Goal: Use online tool/utility: Utilize a website feature to perform a specific function

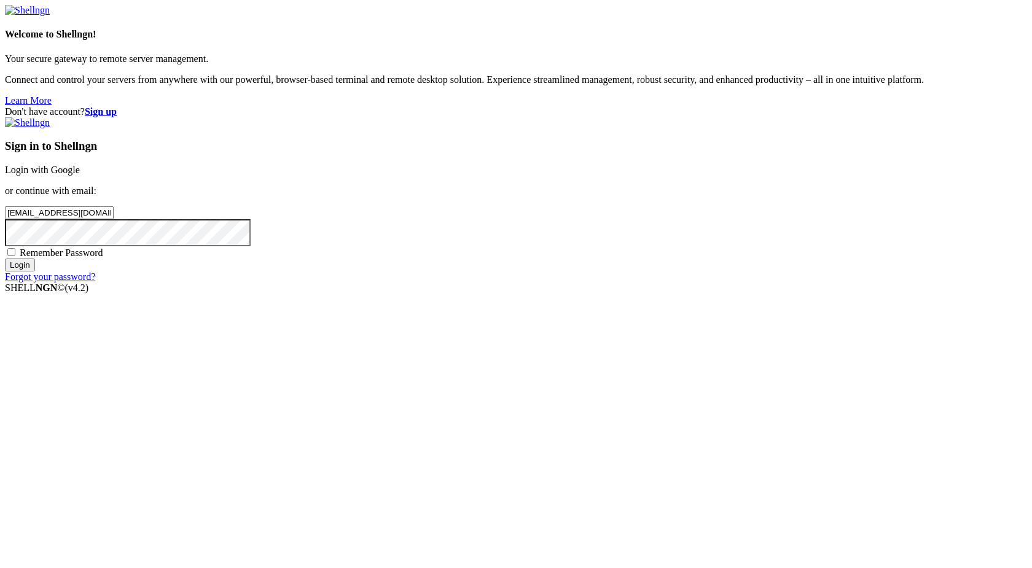
click at [35, 272] on input "Login" at bounding box center [20, 265] width 30 height 13
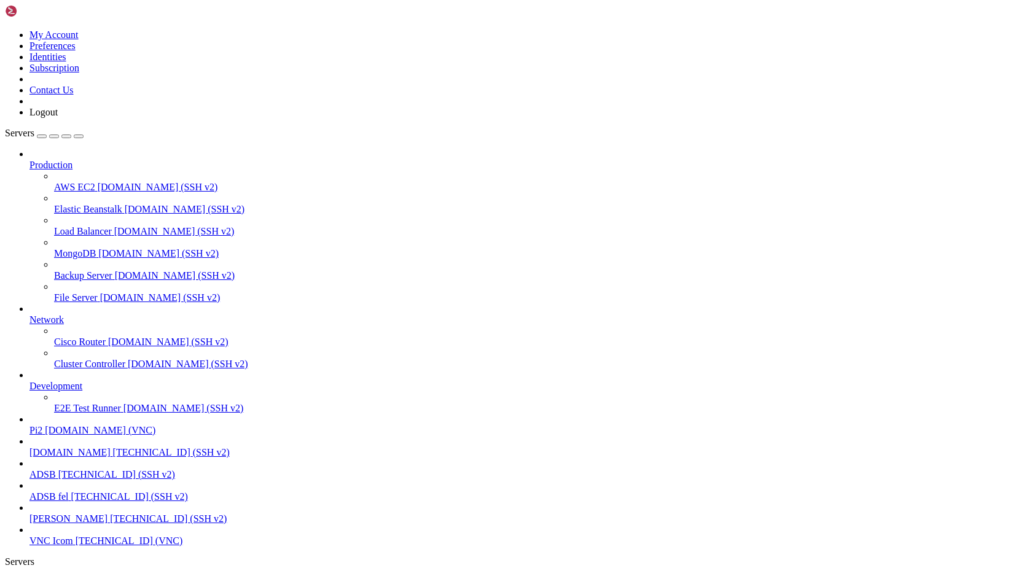
click at [63, 458] on span "[DOMAIN_NAME]" at bounding box center [69, 452] width 81 height 10
drag, startPoint x: 164, startPoint y: 1274, endPoint x: 11, endPoint y: 982, distance: 330.1
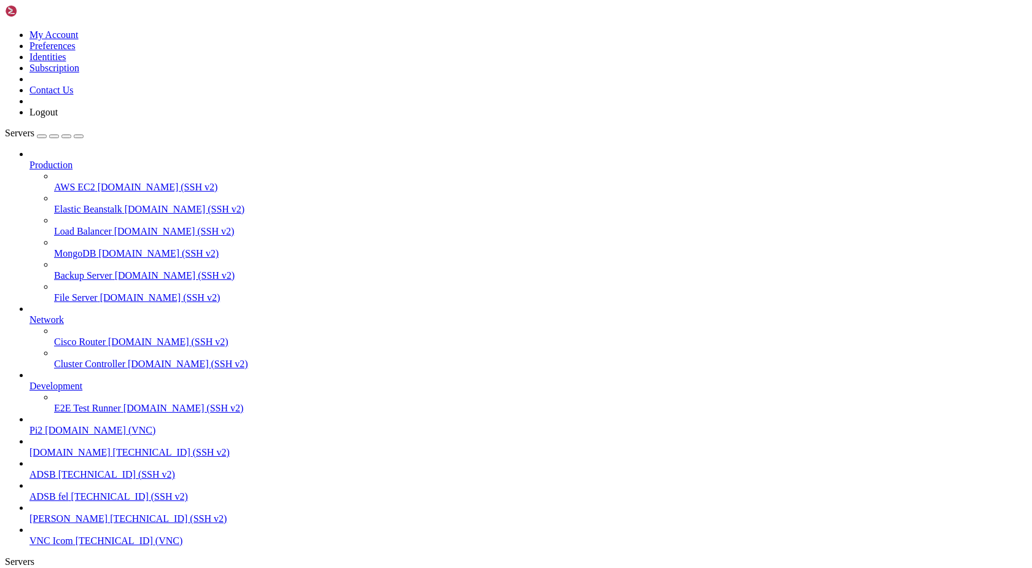
scroll to position [30, 0]
drag, startPoint x: 170, startPoint y: 1274, endPoint x: 12, endPoint y: 948, distance: 362.8
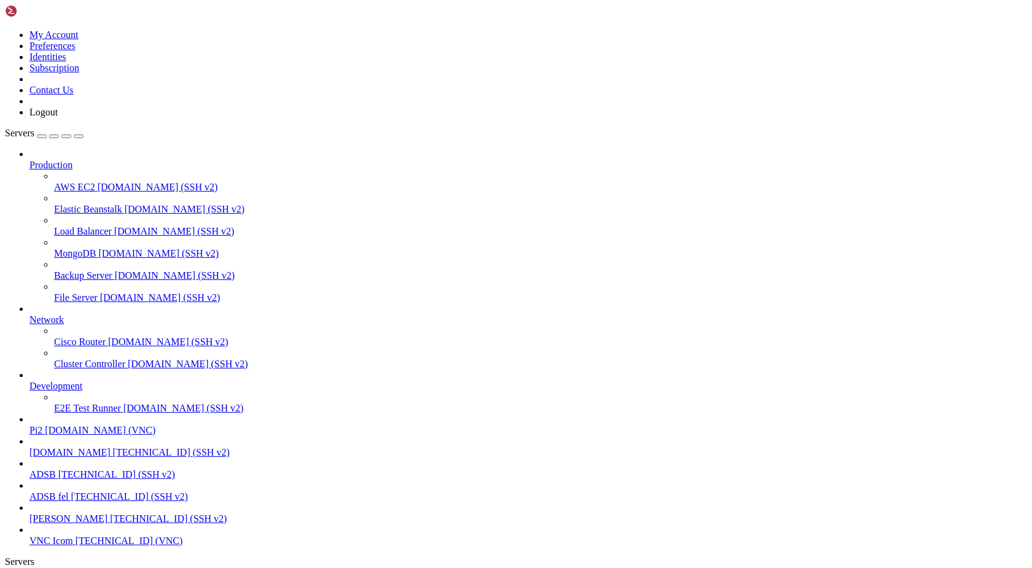
drag, startPoint x: 166, startPoint y: 1278, endPoint x: 12, endPoint y: 914, distance: 395.1
drag, startPoint x: 9, startPoint y: 948, endPoint x: 118, endPoint y: 1255, distance: 326.1
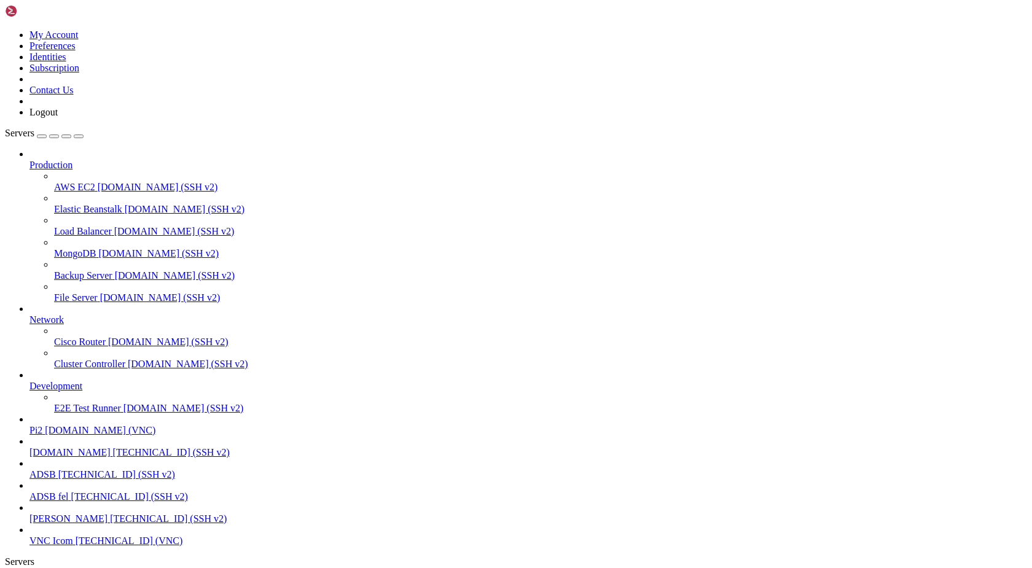
drag, startPoint x: 9, startPoint y: 917, endPoint x: 71, endPoint y: 1035, distance: 133.6
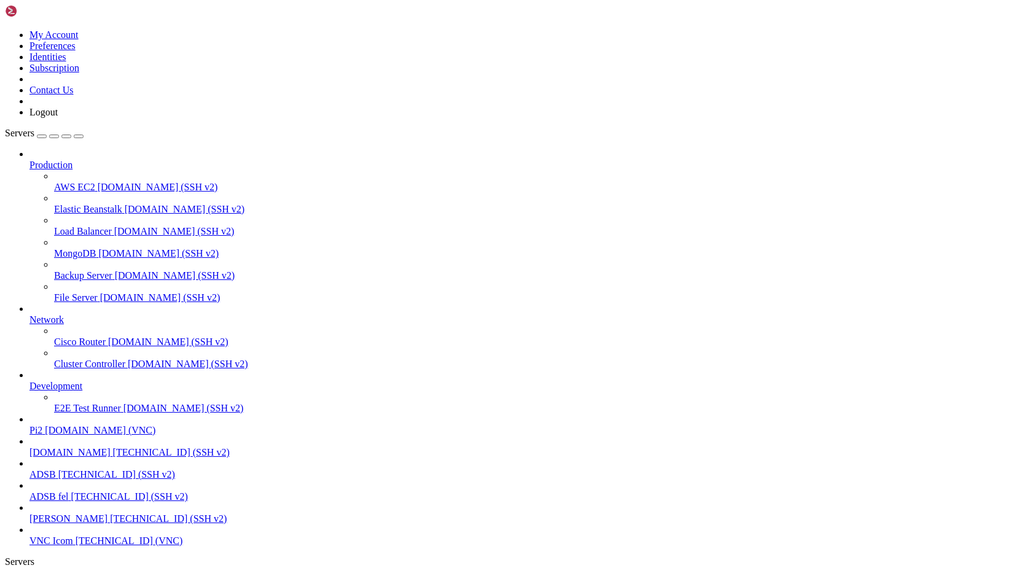
drag, startPoint x: 178, startPoint y: 1281, endPoint x: 10, endPoint y: 1115, distance: 235.1
drag, startPoint x: 178, startPoint y: 1278, endPoint x: 11, endPoint y: 960, distance: 359.5
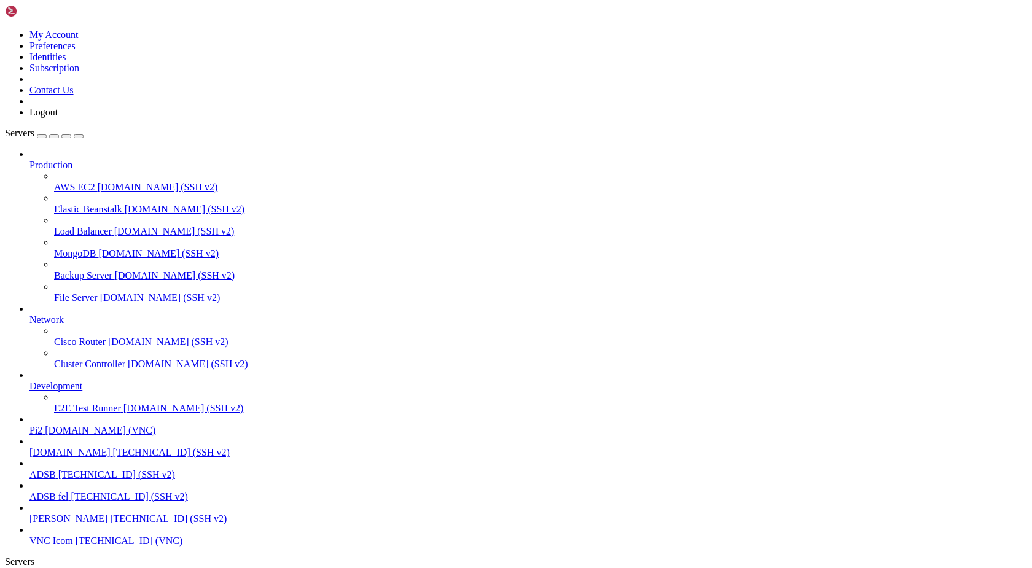
click at [52, 458] on span "[DOMAIN_NAME]" at bounding box center [69, 452] width 81 height 10
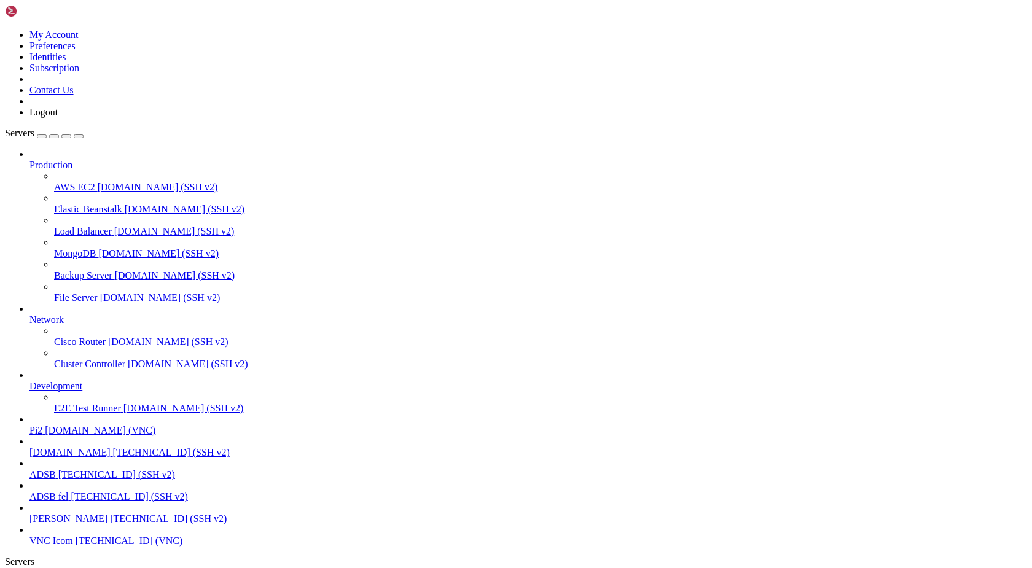
drag, startPoint x: 10, startPoint y: 1000, endPoint x: 211, endPoint y: 1475, distance: 515.7
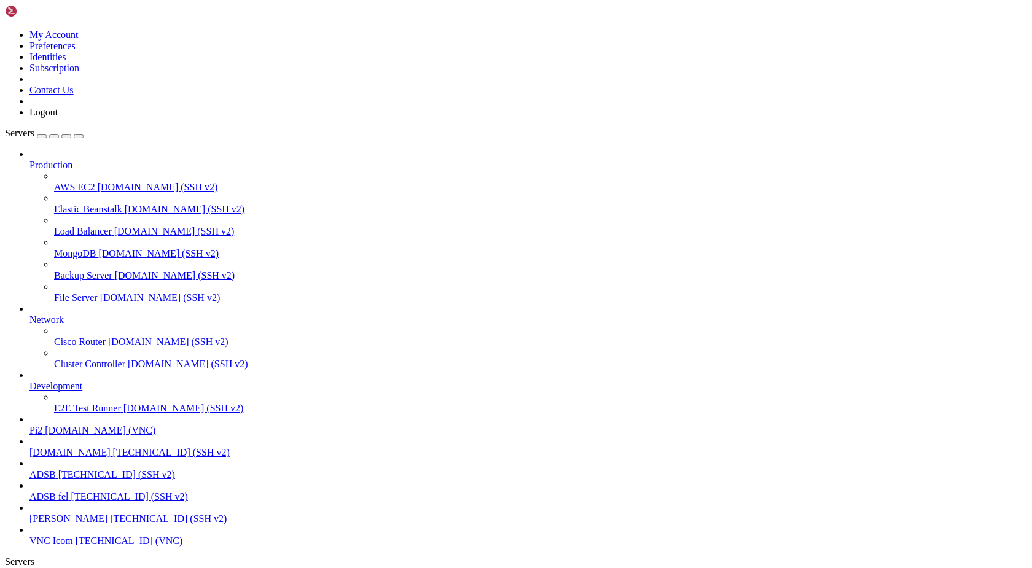
scroll to position [1441, 0]
copy div "pi@pi2 : ~/el $ cat ellog_logger.py #!/usr/bin/env python3 import requests impo…"
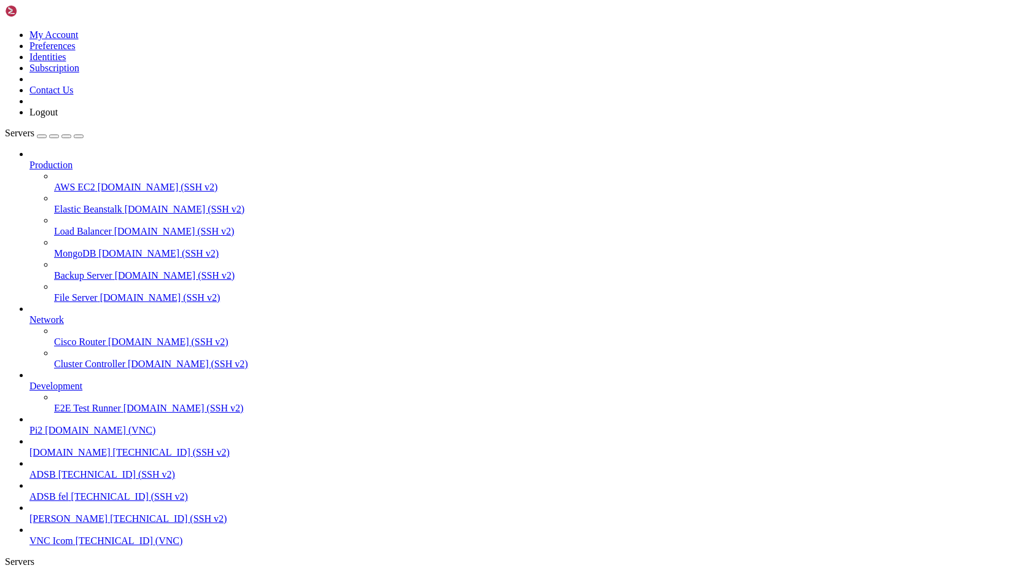
drag, startPoint x: 10, startPoint y: 1212, endPoint x: -4, endPoint y: 1217, distance: 14.8
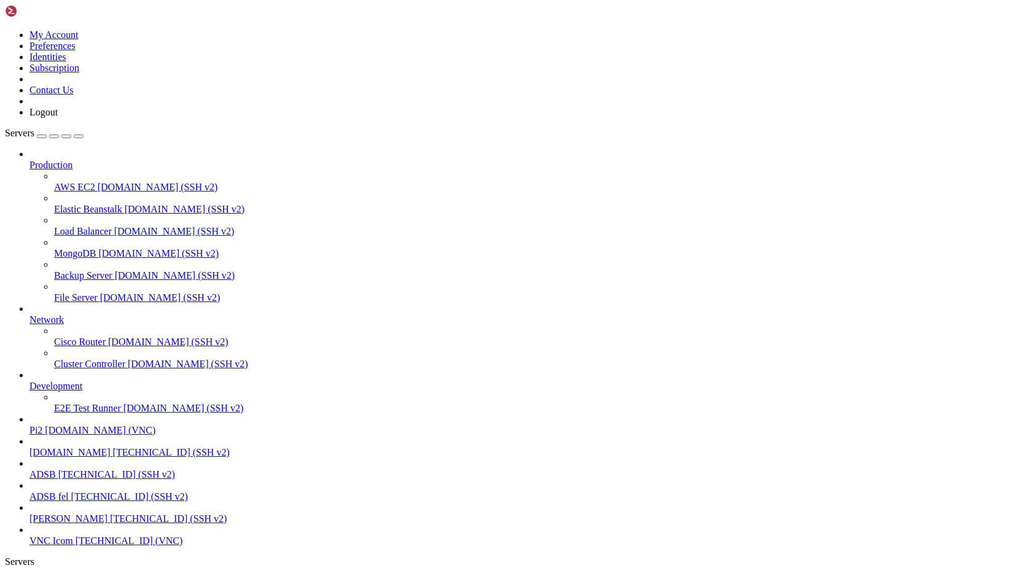
drag, startPoint x: 79, startPoint y: 1423, endPoint x: 12, endPoint y: 1213, distance: 220.6
copy div "pi@pi2 : ~ $ cat speed.sh #!/bin/sh LOG_FILE="/mnt/share/log/network/speed.txt"…"
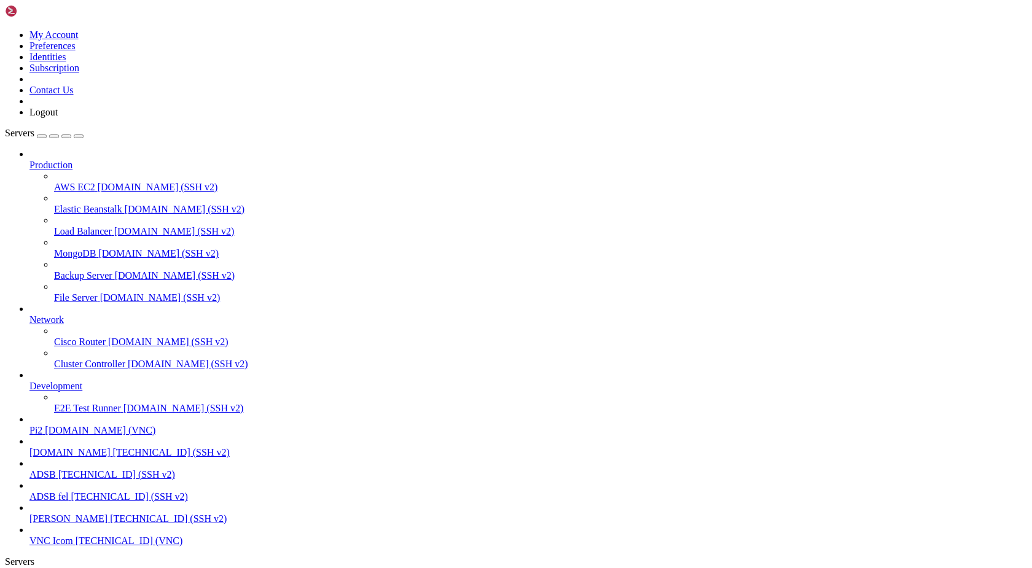
drag, startPoint x: 15, startPoint y: 1152, endPoint x: 188, endPoint y: 1437, distance: 334.2
copy div "i@pi2 : ~ $ cat /mnt/share/log/network/speed.txt ------------------------------…"
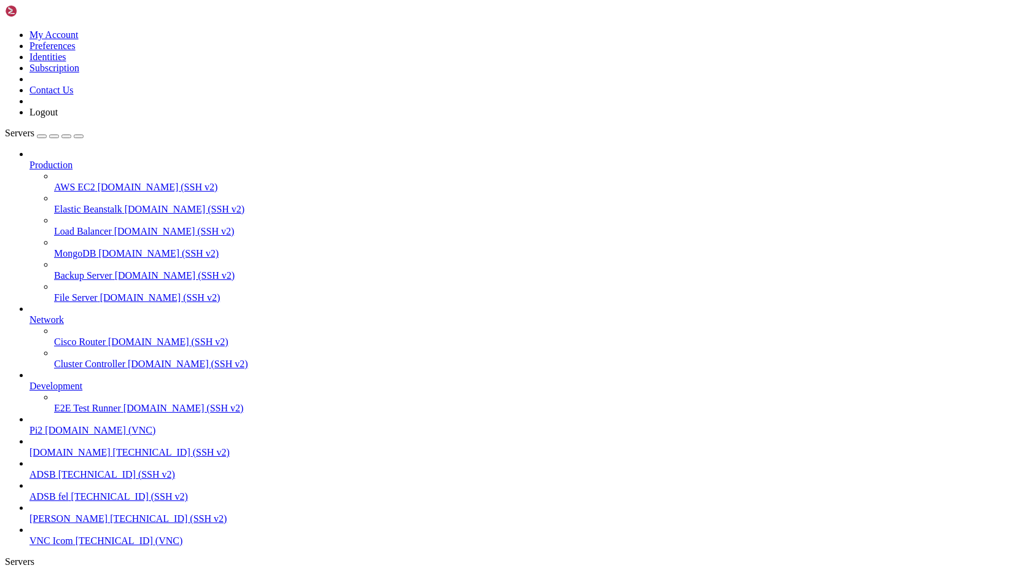
drag, startPoint x: 200, startPoint y: 1124, endPoint x: 11, endPoint y: 1233, distance: 217.7
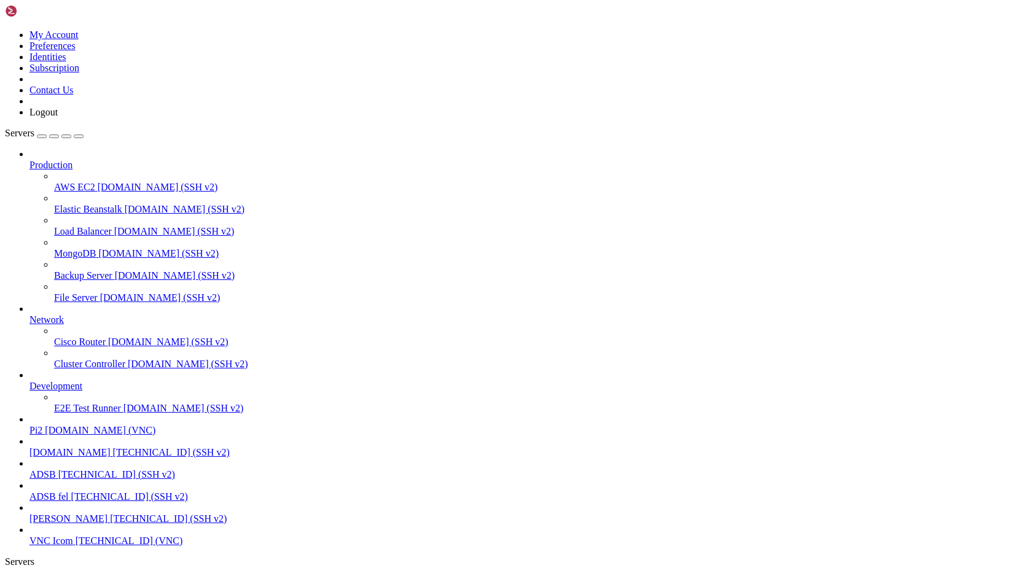
copy div "pi@pi2 : ~ $ cat /mnt/share/log/network/speed.txt -----------------------------…"
drag, startPoint x: 77, startPoint y: 1416, endPoint x: 11, endPoint y: 1158, distance: 267.1
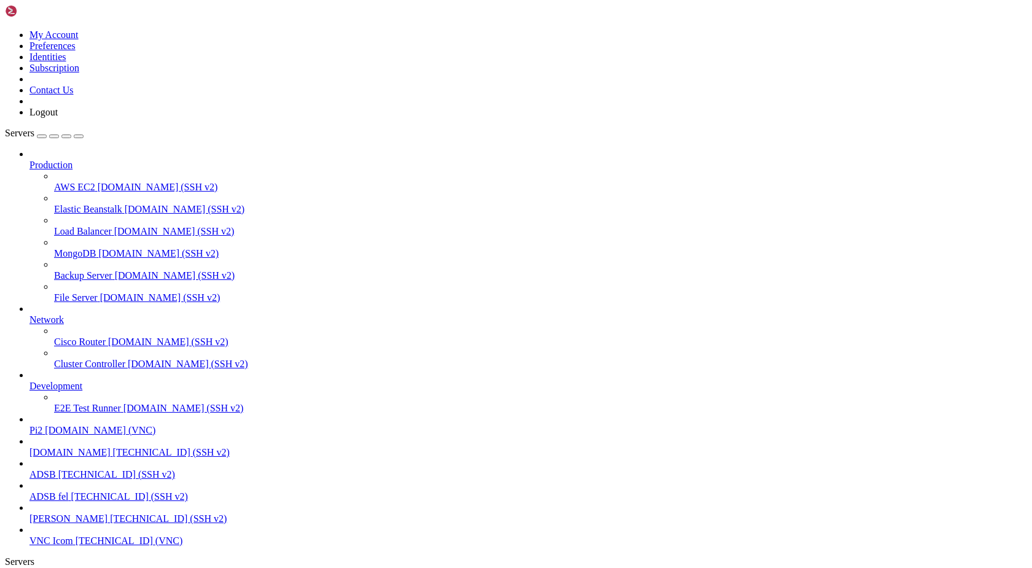
copy div "The following NEW packages will be installed: gnupg1 gnupg1-l10n 0 upgraded, 2 …"
drag, startPoint x: 144, startPoint y: 1416, endPoint x: 11, endPoint y: 1261, distance: 203.9
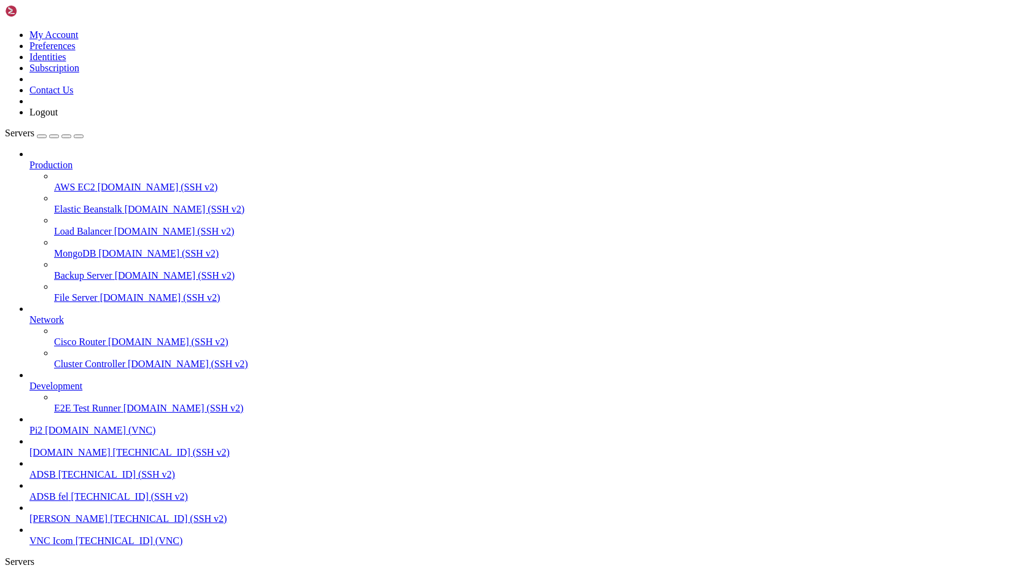
copy div "pi@pi2 : ~ $ cd /usr/local/bin sudo wget https://install.speedtest.net/app/cli/…"
drag, startPoint x: 149, startPoint y: 1419, endPoint x: 11, endPoint y: 1214, distance: 246.9
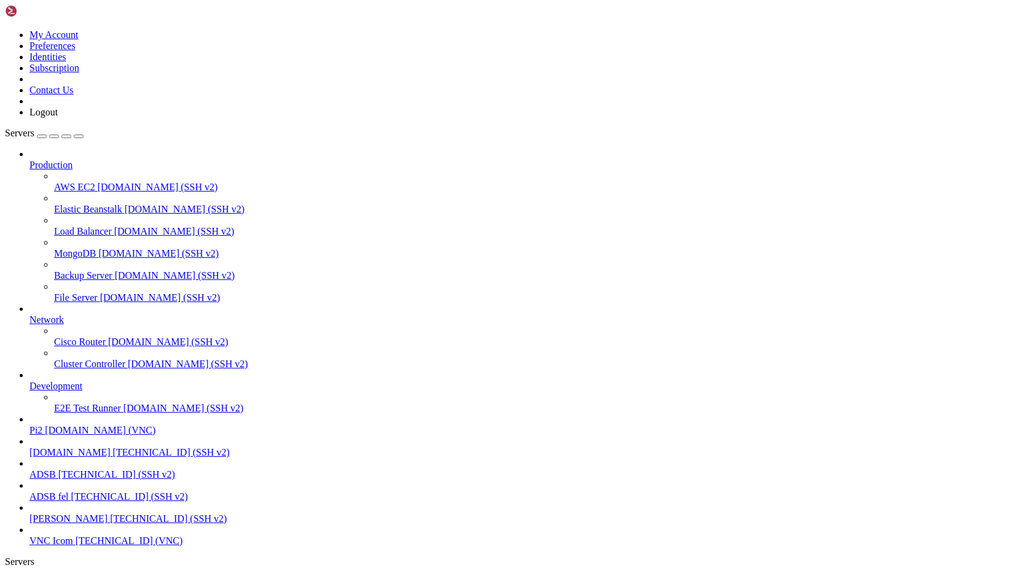
copy div "pi@pi2 : /usr/local/bin $ curl -s https://packagecloud.io/install/repositories/…"
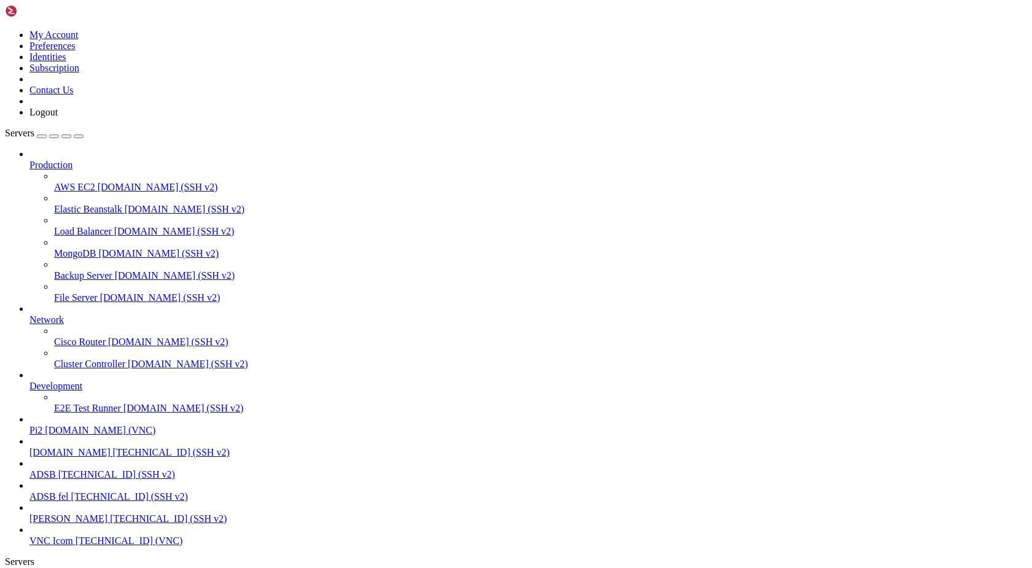
drag, startPoint x: 150, startPoint y: 1422, endPoint x: 11, endPoint y: 991, distance: 452.6
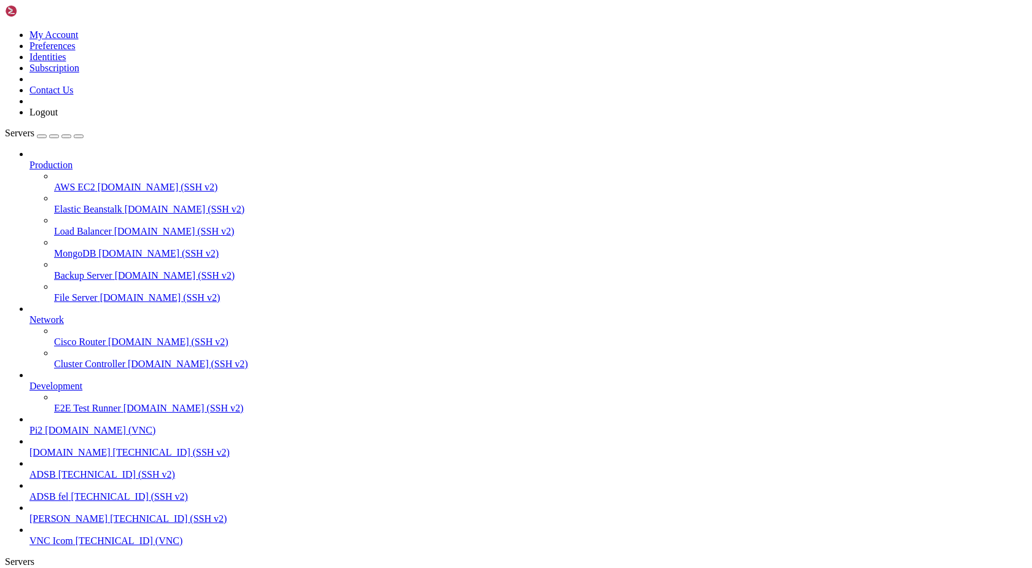
drag, startPoint x: 144, startPoint y: 1421, endPoint x: 12, endPoint y: 1010, distance: 431.0
copy div "pi@pi2 : /usr/local/bin $ speedtest --version speedtest --accept-license Speedt…"
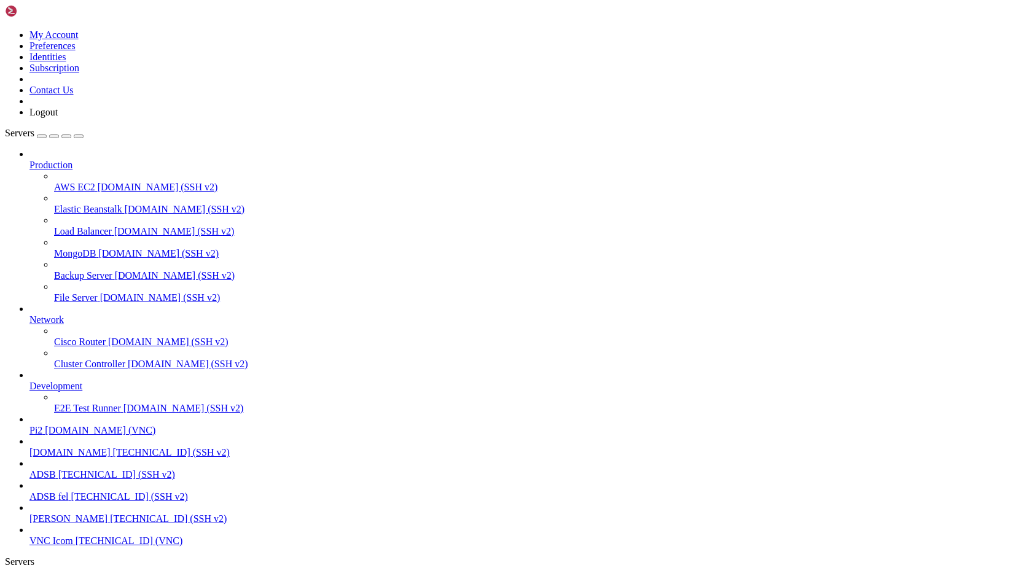
scroll to position [6633, 0]
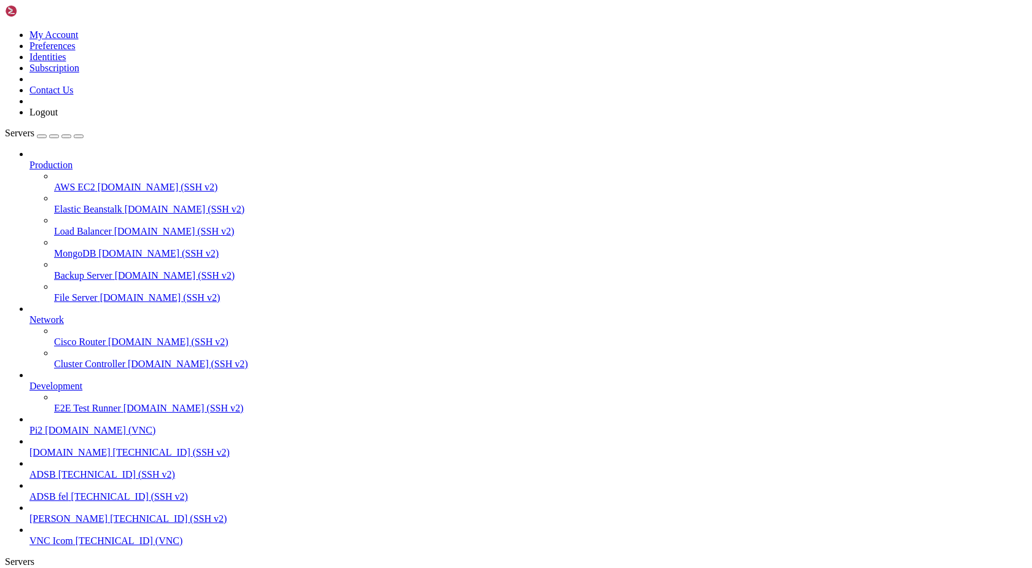
drag, startPoint x: 79, startPoint y: 1419, endPoint x: 12, endPoint y: 1317, distance: 121.2
copy div "pi@pi2 : ~ $ ./[DOMAIN_NAME] ------------------------------------------------- …"
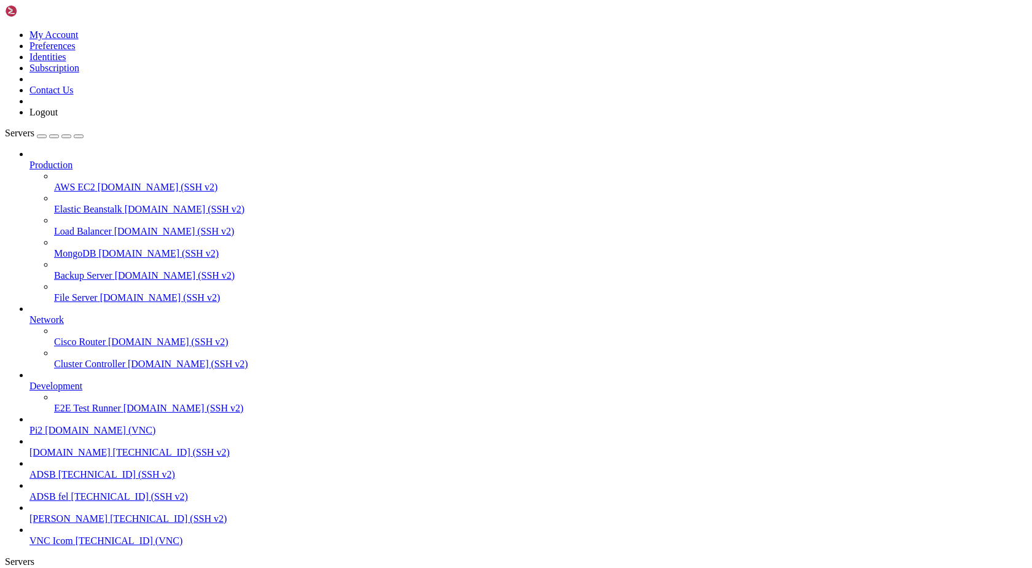
drag, startPoint x: 88, startPoint y: 1419, endPoint x: 12, endPoint y: 1307, distance: 135.0
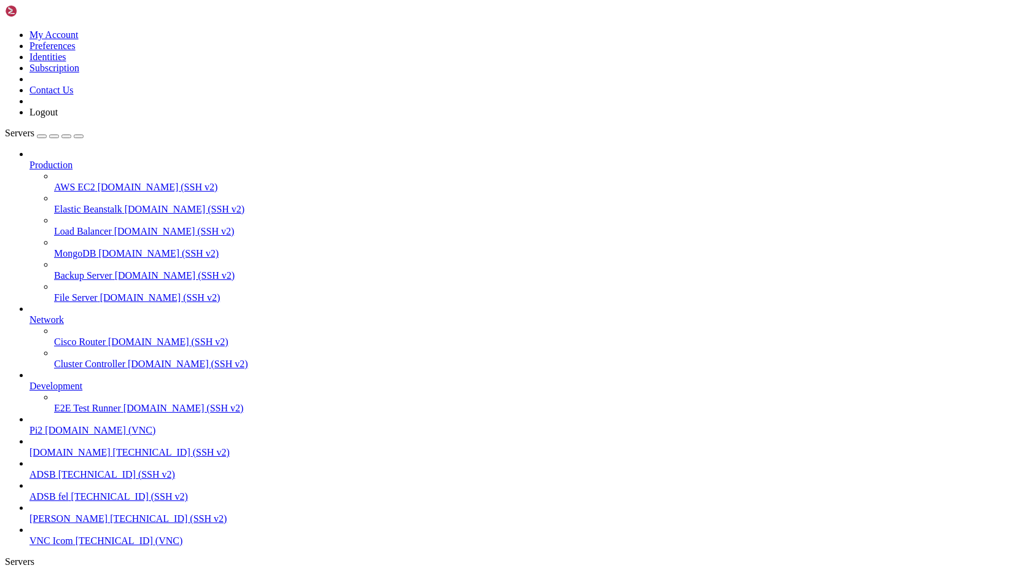
copy x-screen "pi@pi2 : ~ $ ./[DOMAIN_NAME] ------------------------------------------------- …"
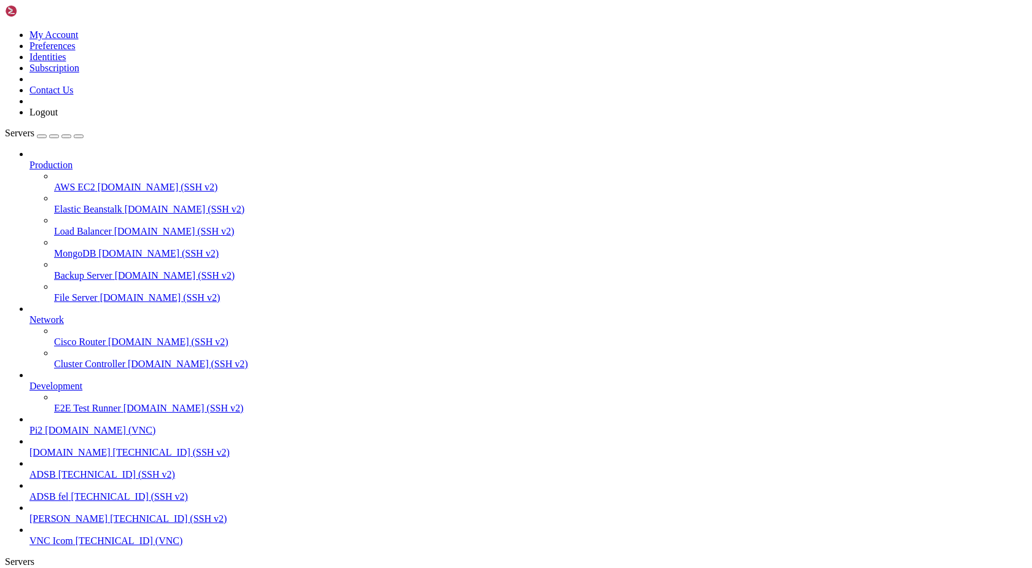
drag, startPoint x: 93, startPoint y: 1424, endPoint x: 12, endPoint y: 1258, distance: 185.0
drag, startPoint x: 71, startPoint y: 1408, endPoint x: 12, endPoint y: 1397, distance: 60.1
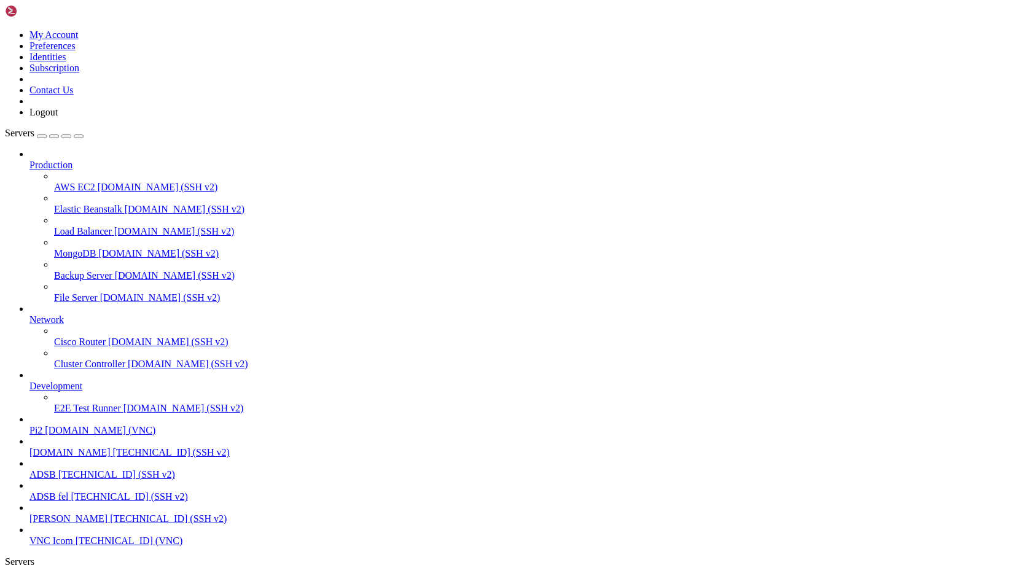
drag, startPoint x: 85, startPoint y: 1421, endPoint x: 12, endPoint y: 1389, distance: 79.8
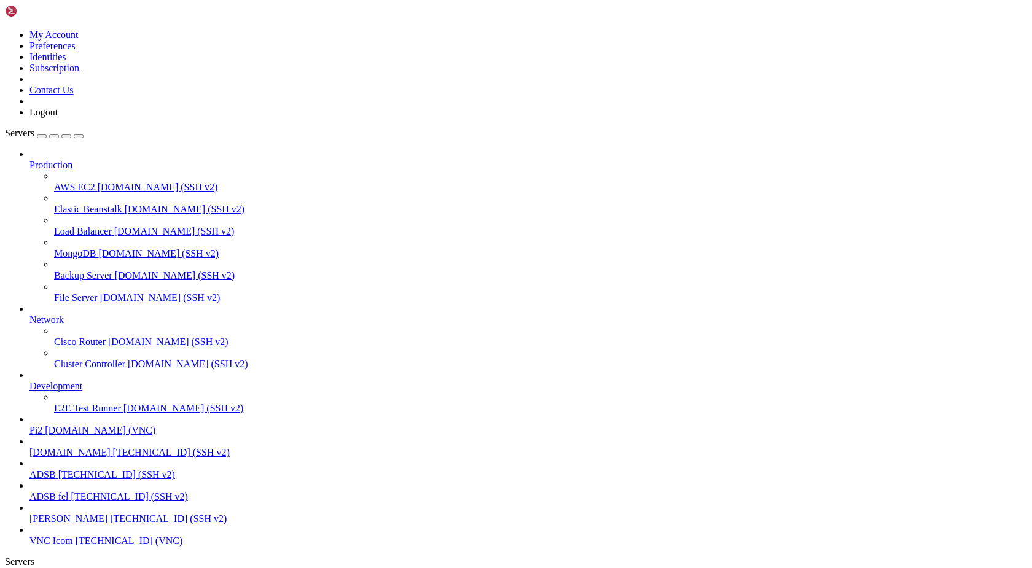
drag, startPoint x: 77, startPoint y: 1418, endPoint x: 11, endPoint y: 1368, distance: 82.1
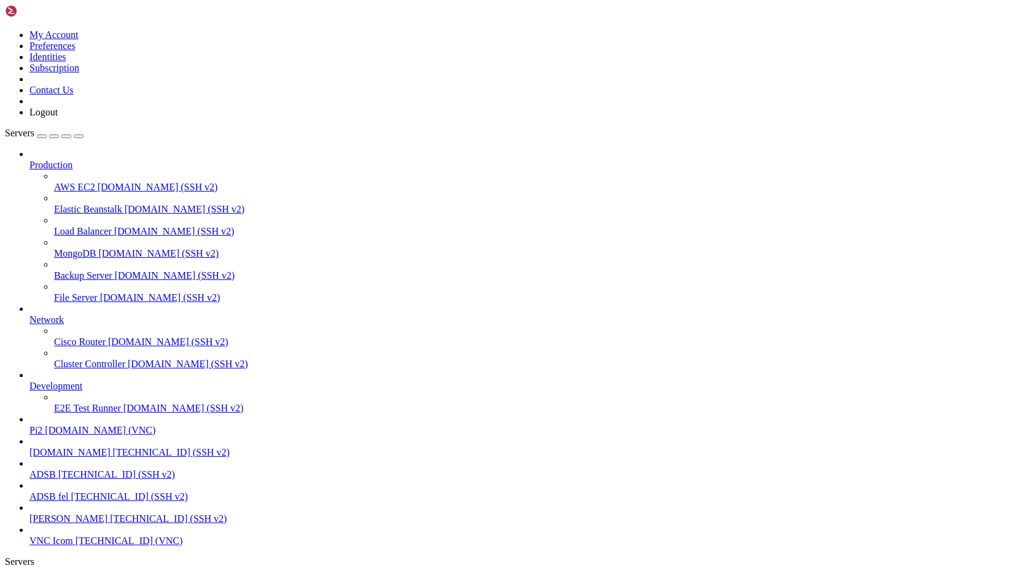
drag, startPoint x: 83, startPoint y: 1422, endPoint x: 11, endPoint y: 1324, distance: 122.3
copy div "pi@pi2 : ~ $ ./[DOMAIN_NAME] ------------------------------------------------- …"
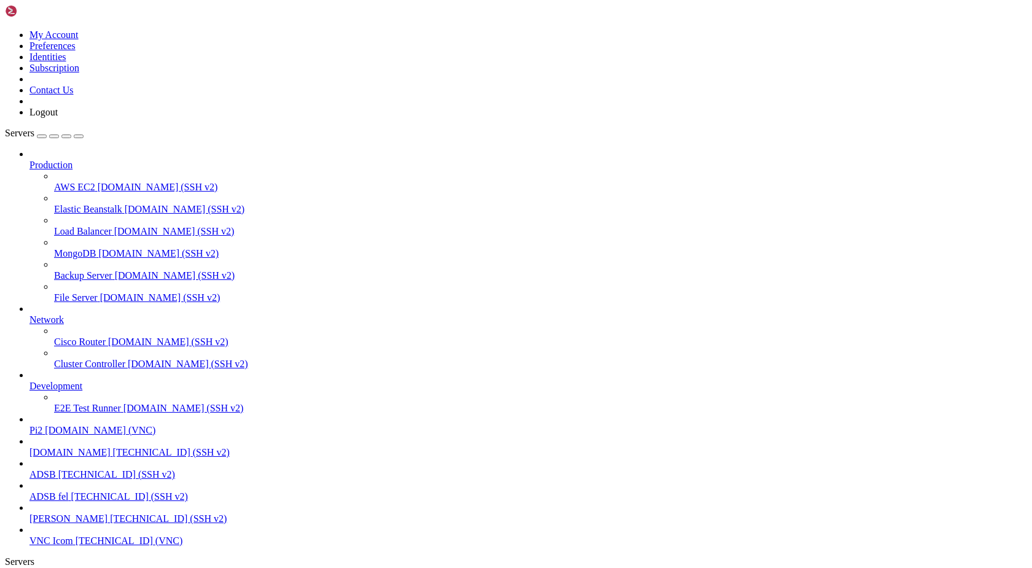
scroll to position [10332, 0]
drag, startPoint x: 65, startPoint y: 1418, endPoint x: 10, endPoint y: 1290, distance: 139.3
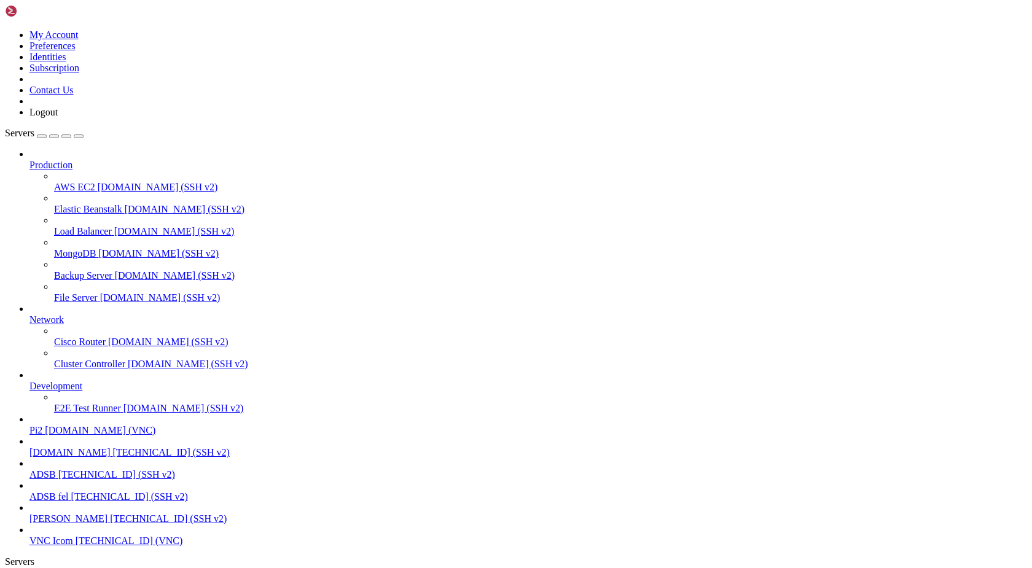
scroll to position [10465, 0]
copy div "pi@pi2 : ~ $ speedtest --accept-license --format=human-readable Speedtest by Oo…"
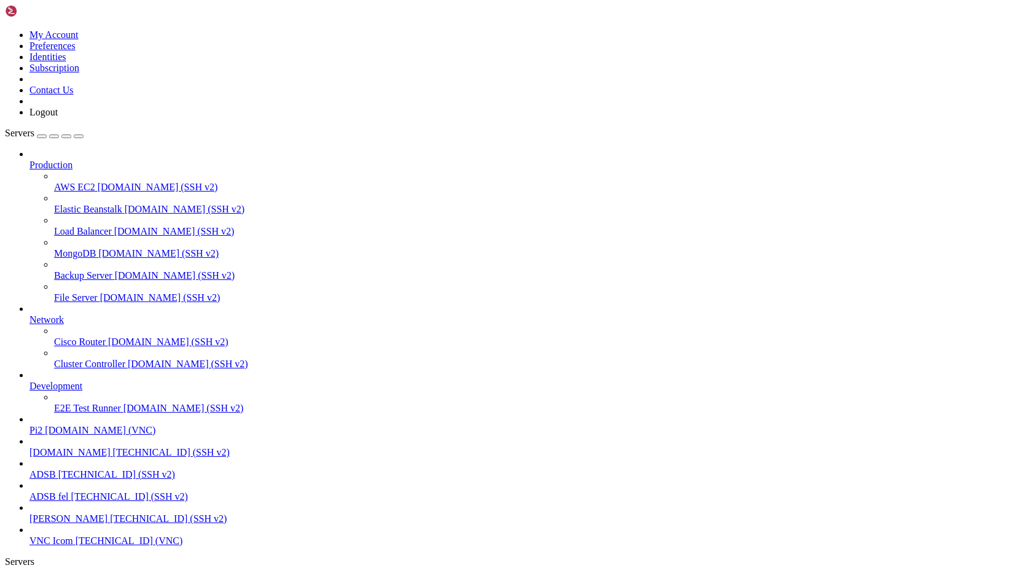
drag, startPoint x: 11, startPoint y: 1418, endPoint x: 144, endPoint y: 1425, distance: 132.9
drag, startPoint x: 182, startPoint y: 1413, endPoint x: 175, endPoint y: 1416, distance: 8.2
drag, startPoint x: 48, startPoint y: 1416, endPoint x: 160, endPoint y: 1417, distance: 112.5
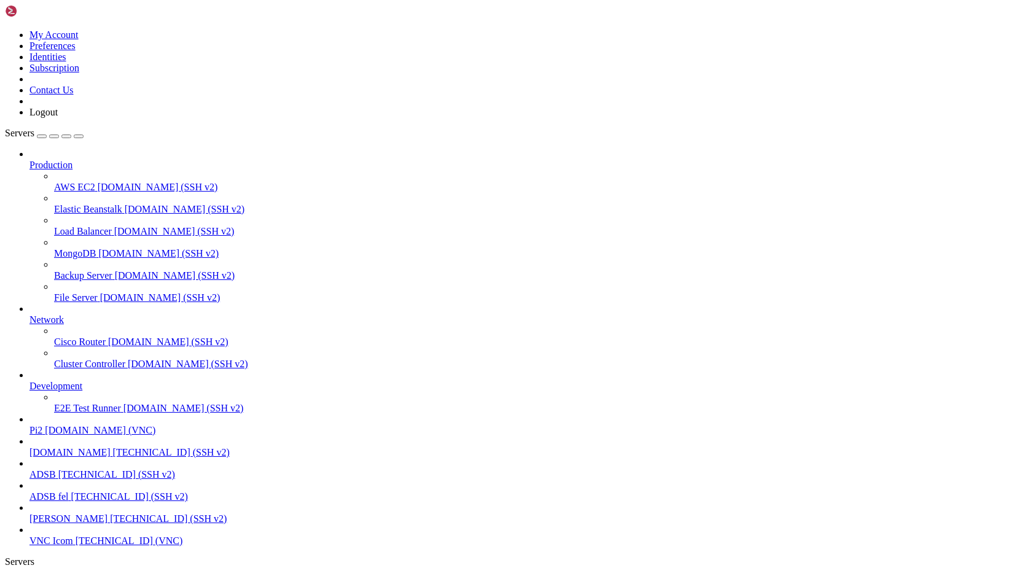
copy span "/mnt/share/log/network"
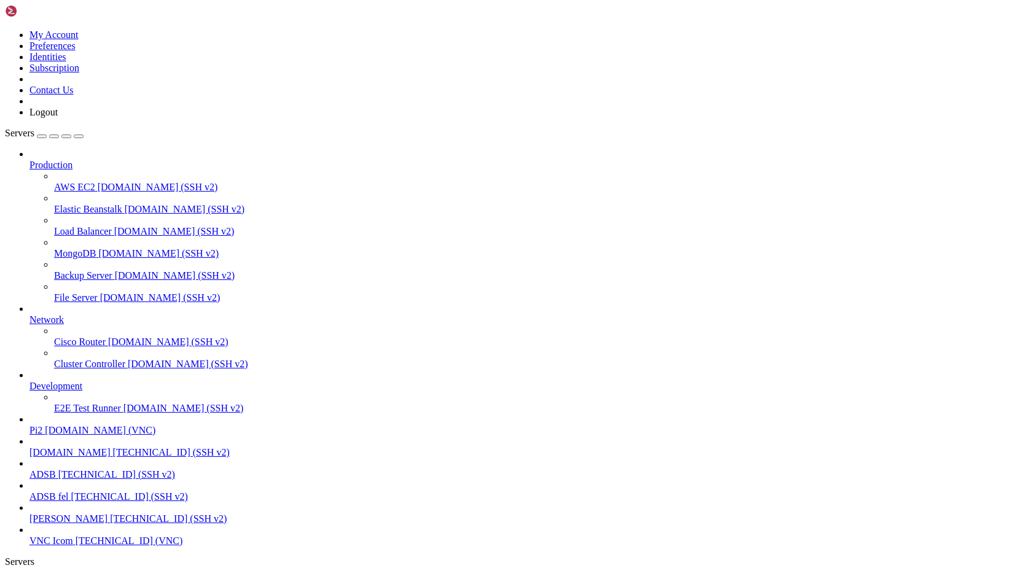
scroll to position [13367, 0]
drag, startPoint x: 187, startPoint y: 1415, endPoint x: 11, endPoint y: 1335, distance: 192.8
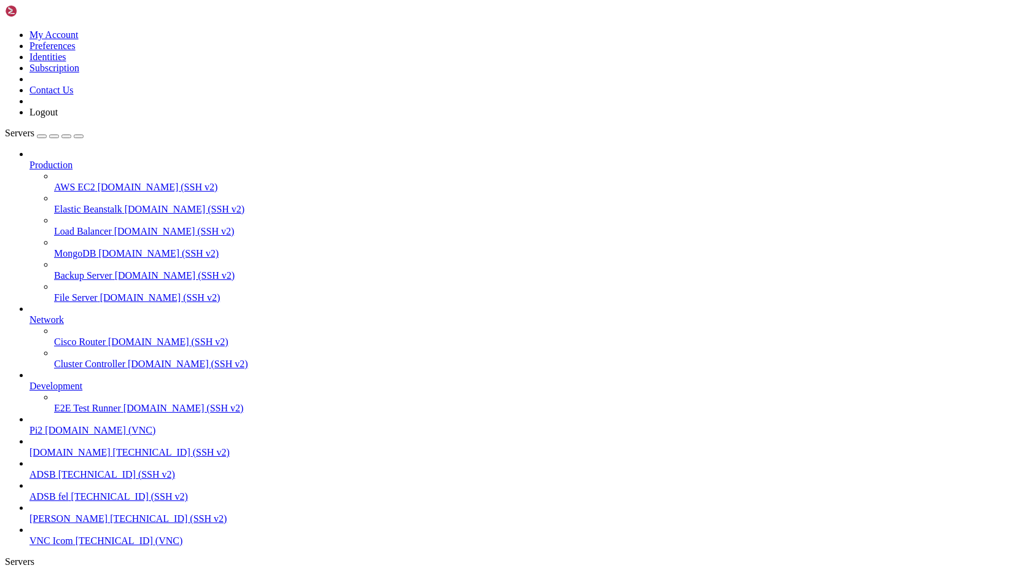
copy x-screen "Starting Speed Test at [DATE] 11:25:04 ----------------------------------------…"
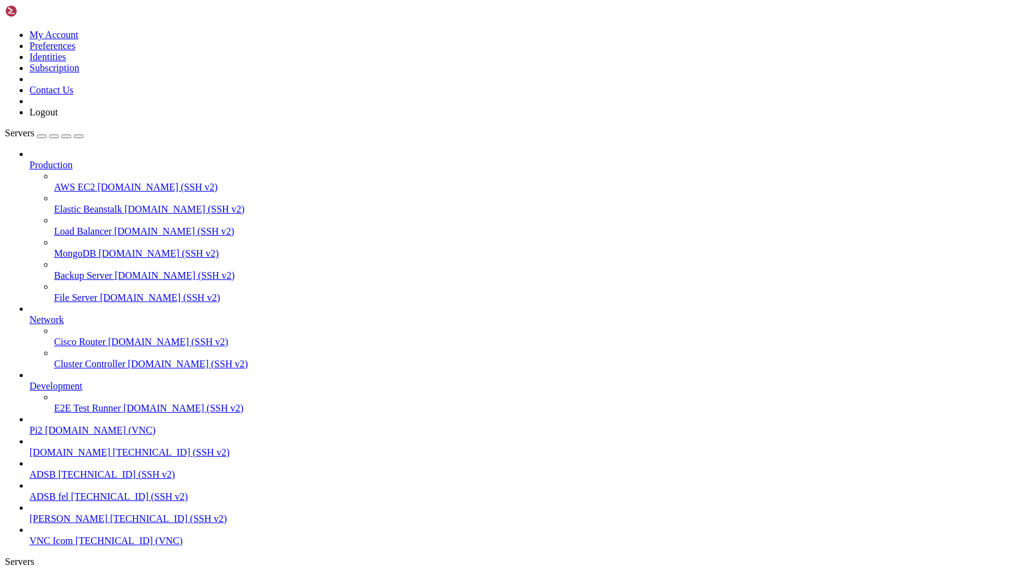
scroll to position [19652, 0]
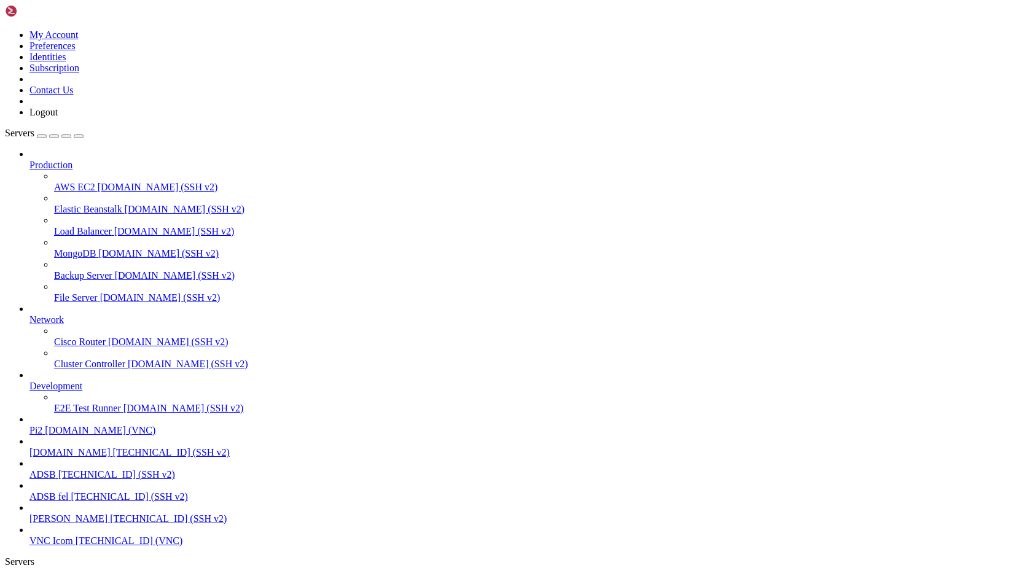
drag, startPoint x: 10, startPoint y: 1223, endPoint x: 206, endPoint y: 1443, distance: 294.2
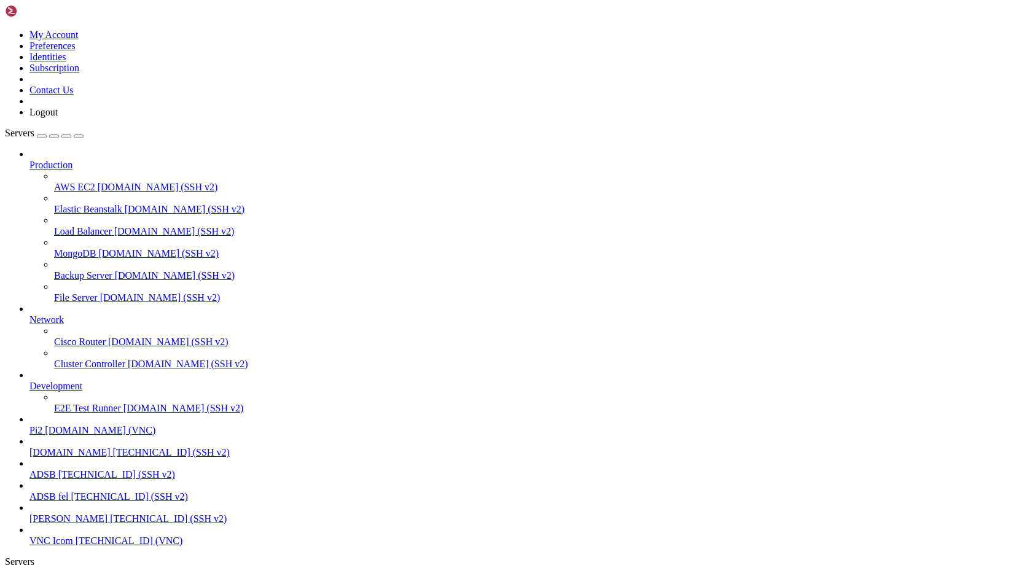
copy x-screen "============================================================================== …"
drag, startPoint x: 79, startPoint y: 1300, endPoint x: 10, endPoint y: 1269, distance: 74.8
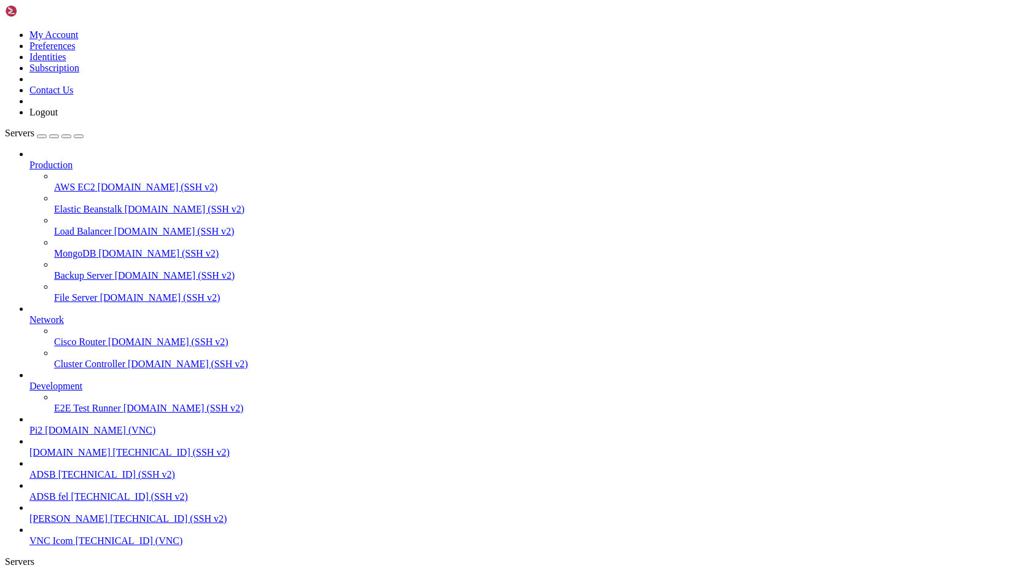
copy div "pi@pi2 : ~ $ sudo ./[DOMAIN_NAME] ./[DOMAIN_NAME]: line 12: syntax error near u…"
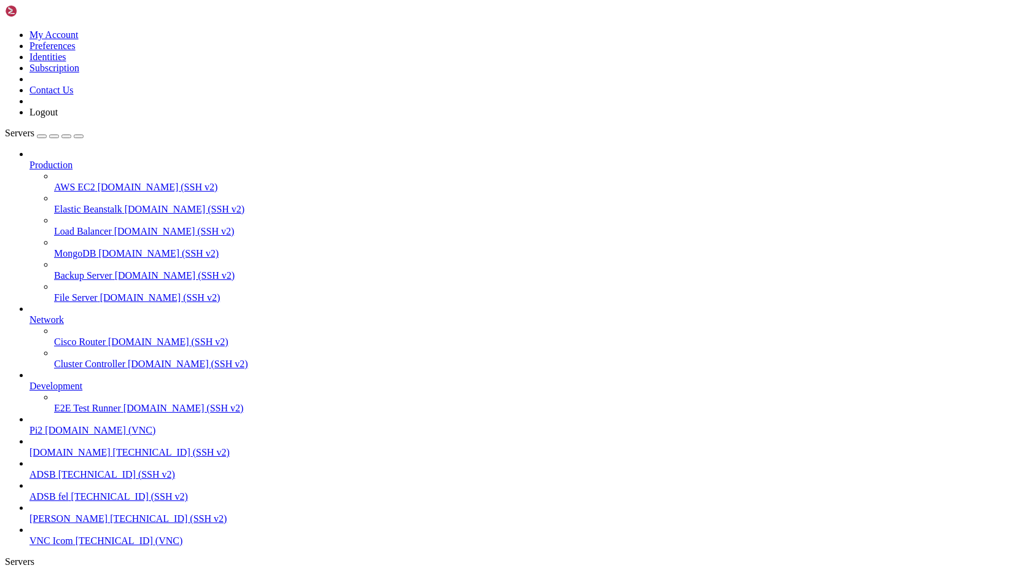
scroll to position [26673, 0]
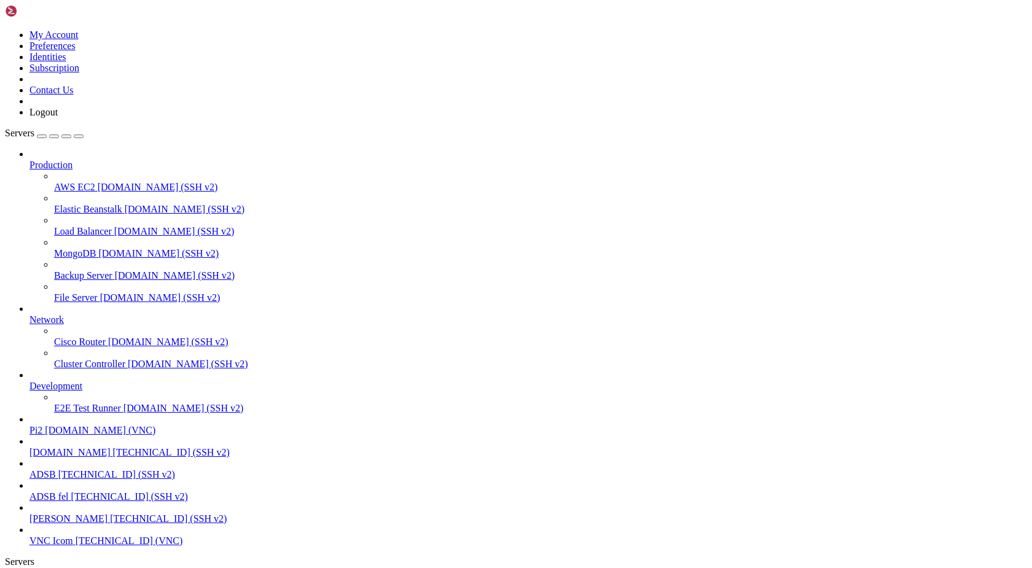
scroll to position [30475, 0]
